Goal: Information Seeking & Learning: Learn about a topic

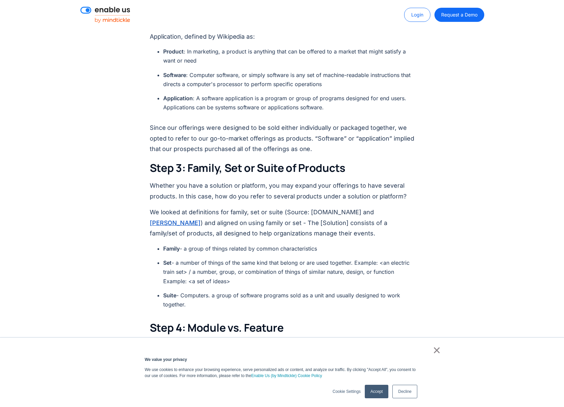
scroll to position [830, 0]
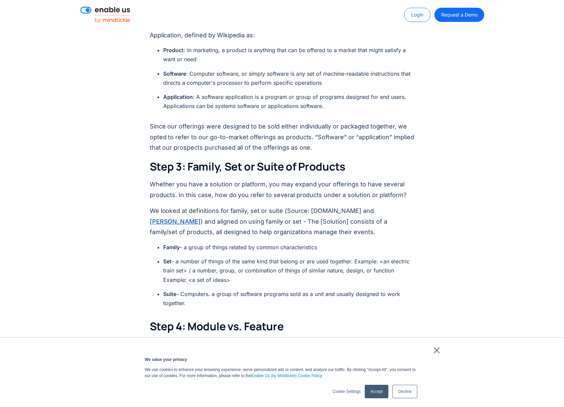
click at [438, 353] on link "×" at bounding box center [437, 350] width 8 height 6
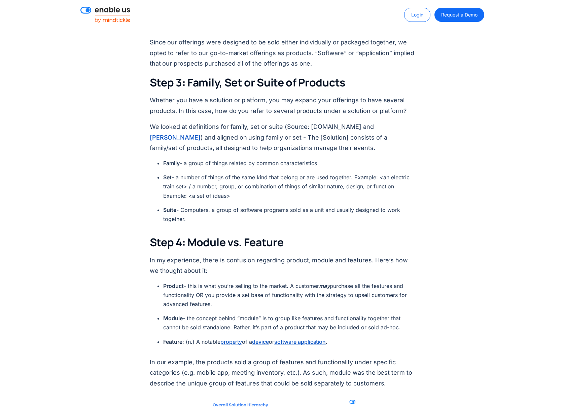
scroll to position [914, 0]
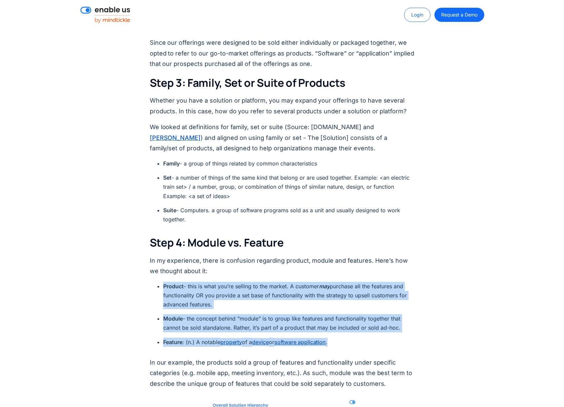
drag, startPoint x: 162, startPoint y: 274, endPoint x: 375, endPoint y: 335, distance: 222.1
click at [375, 335] on ul "Product - this is what you’re selling to the market. A customer may purchase al…" at bounding box center [285, 317] width 258 height 70
copy ul "Product - this is what you’re selling to the market. A customer may purchase al…"
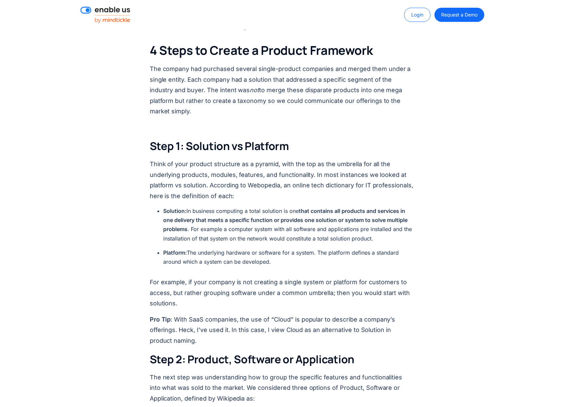
scroll to position [467, 0]
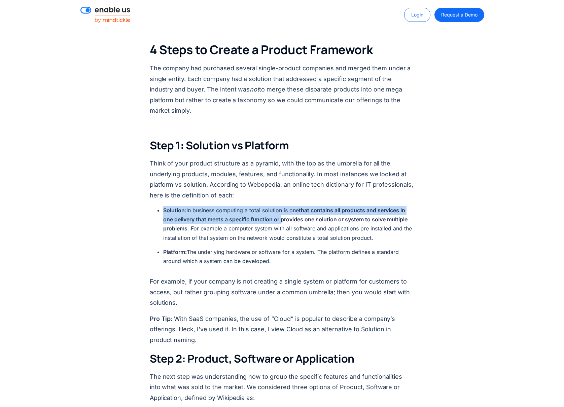
drag, startPoint x: 162, startPoint y: 199, endPoint x: 283, endPoint y: 205, distance: 120.2
click at [283, 206] on ul "Solution: In business computing a total solution is one that contains all produ…" at bounding box center [285, 238] width 258 height 65
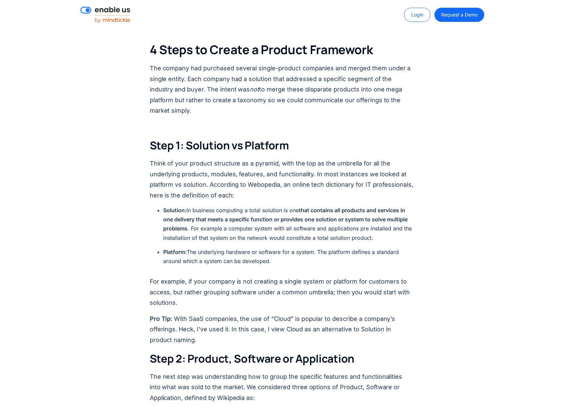
click at [207, 276] on p "For example, if your company is not creating a single system or platform for cu…" at bounding box center [282, 292] width 265 height 32
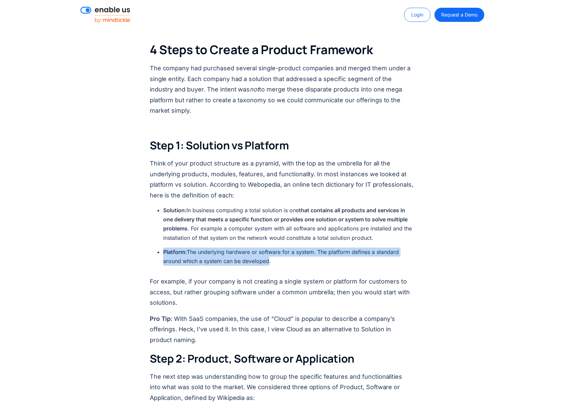
drag, startPoint x: 163, startPoint y: 242, endPoint x: 266, endPoint y: 251, distance: 103.3
click at [266, 251] on li "Platform: The underlying hardware or software for a system. The platform define…" at bounding box center [288, 257] width 251 height 18
copy li "Platform: The underlying hardware or software for a system. The platform define…"
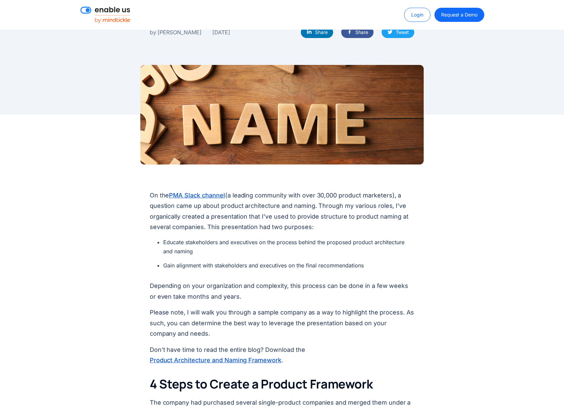
scroll to position [0, 0]
